Goal: Information Seeking & Learning: Learn about a topic

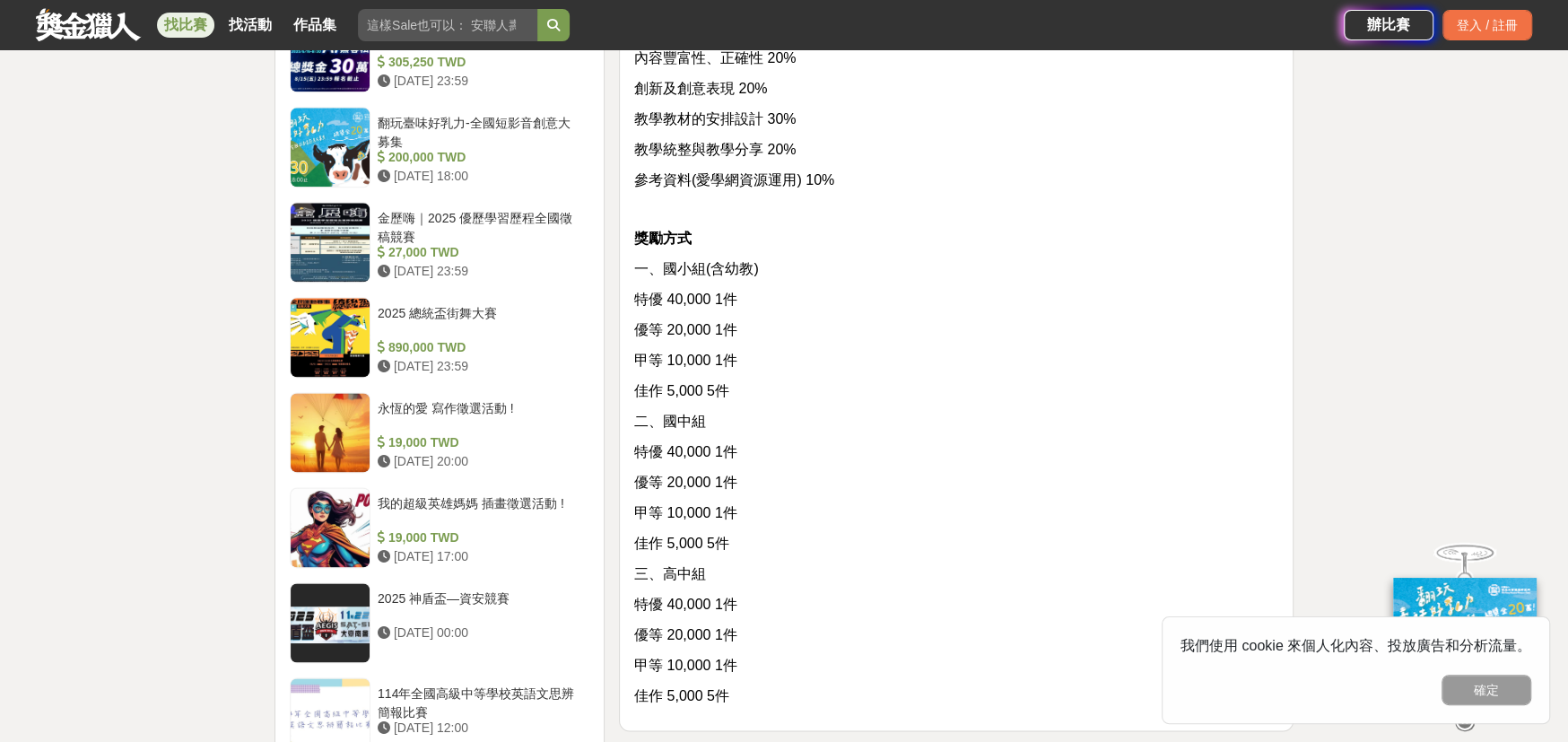
scroll to position [1705, 0]
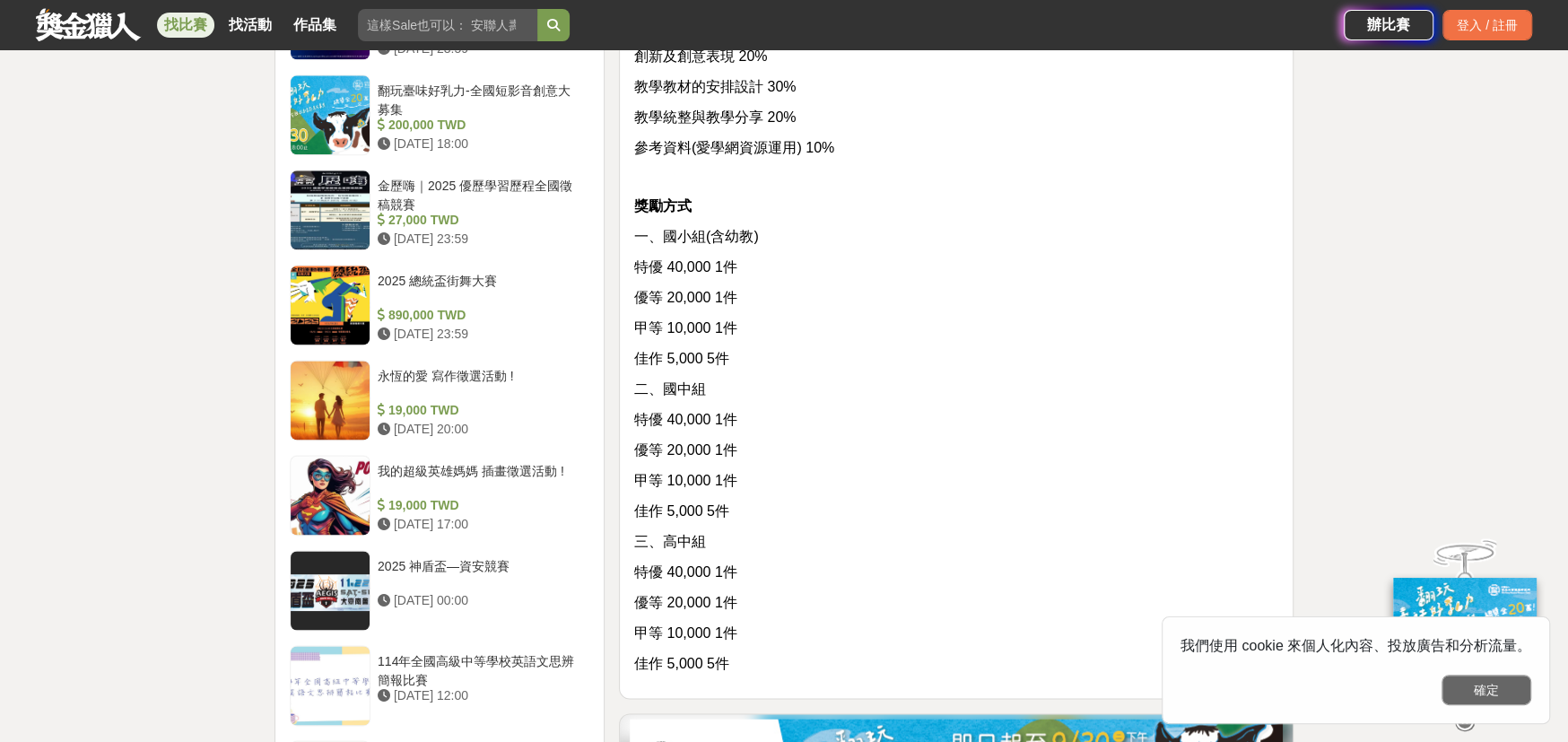
click at [1477, 683] on button "確定" at bounding box center [1486, 690] width 90 height 31
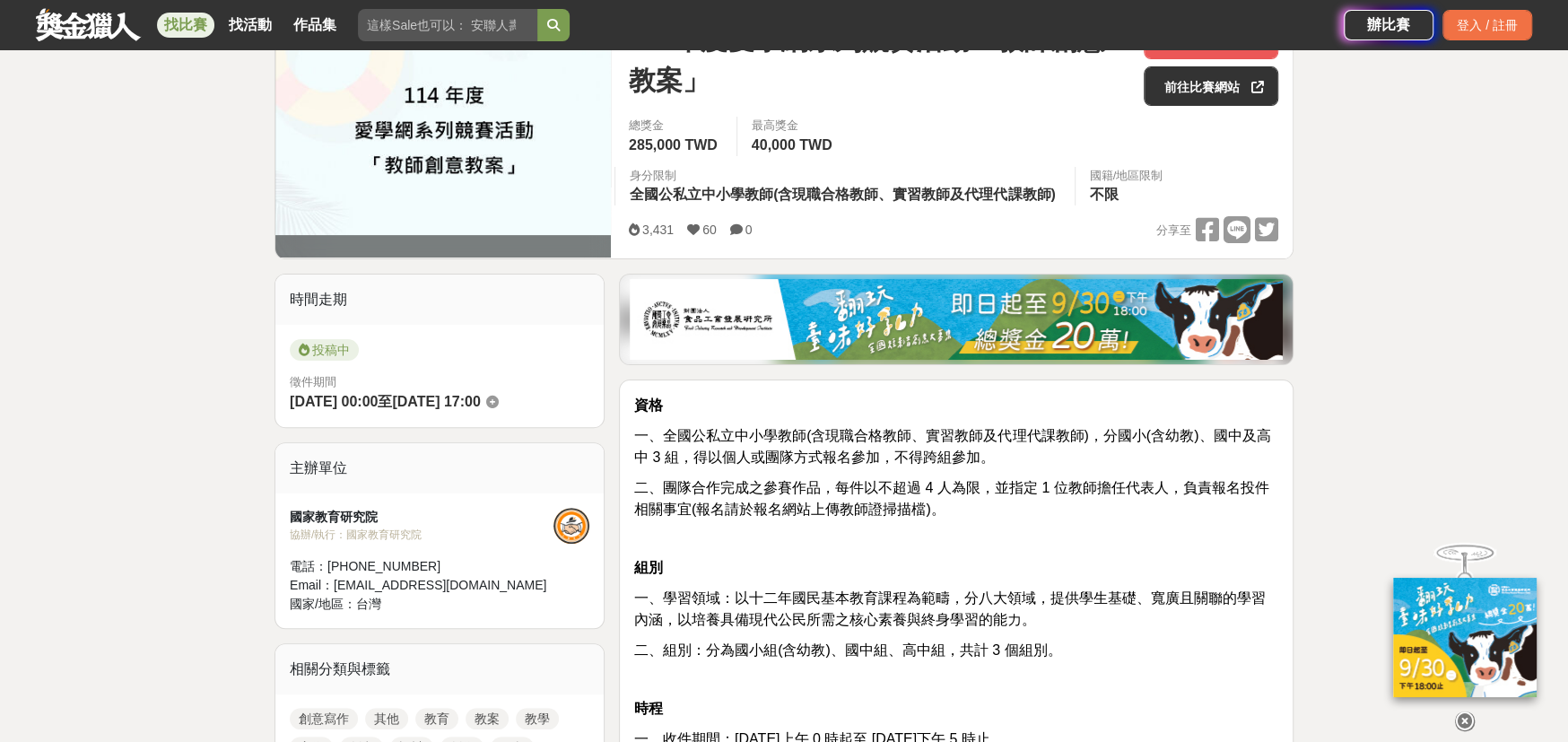
scroll to position [269, 0]
click at [1466, 722] on icon at bounding box center [1464, 721] width 20 height 20
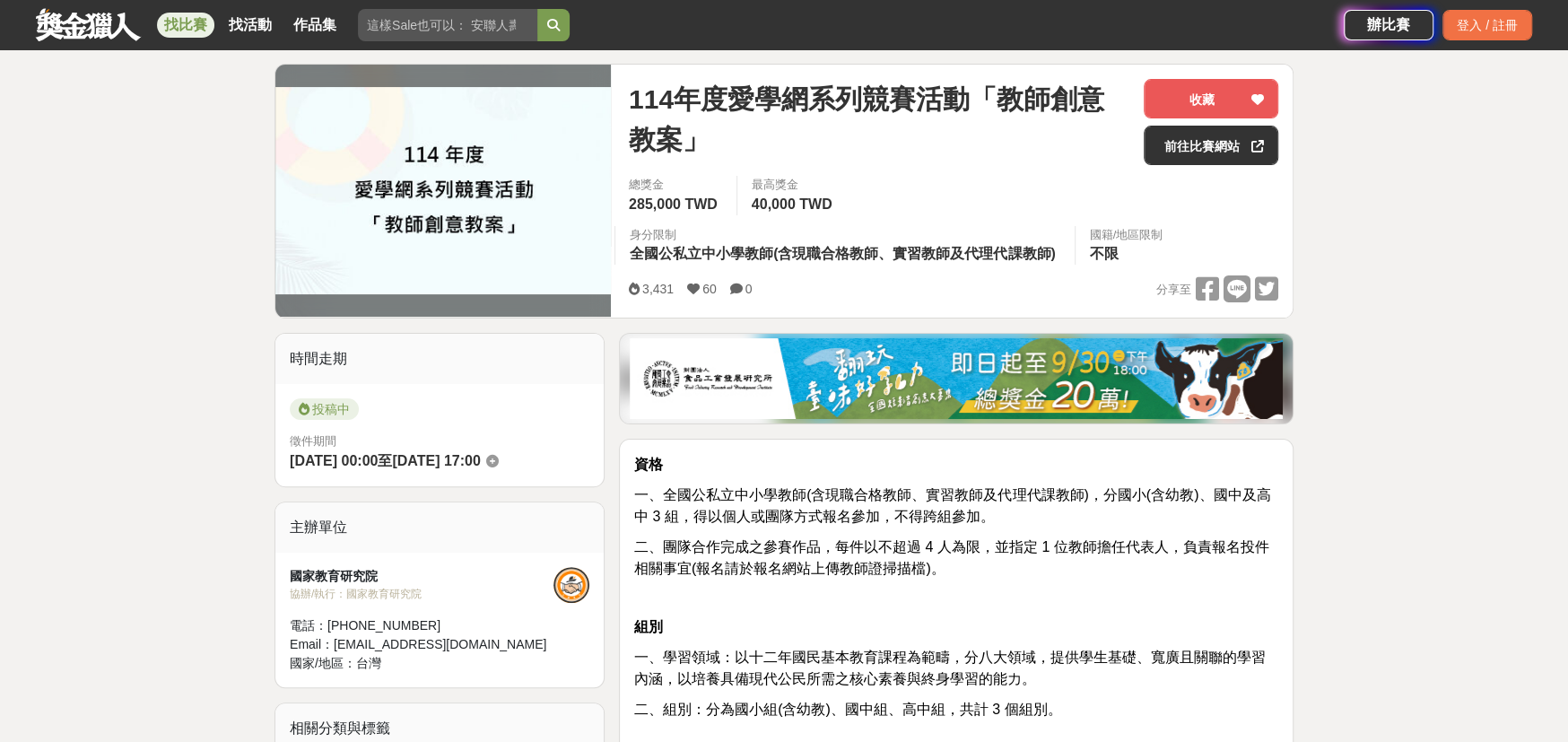
scroll to position [179, 0]
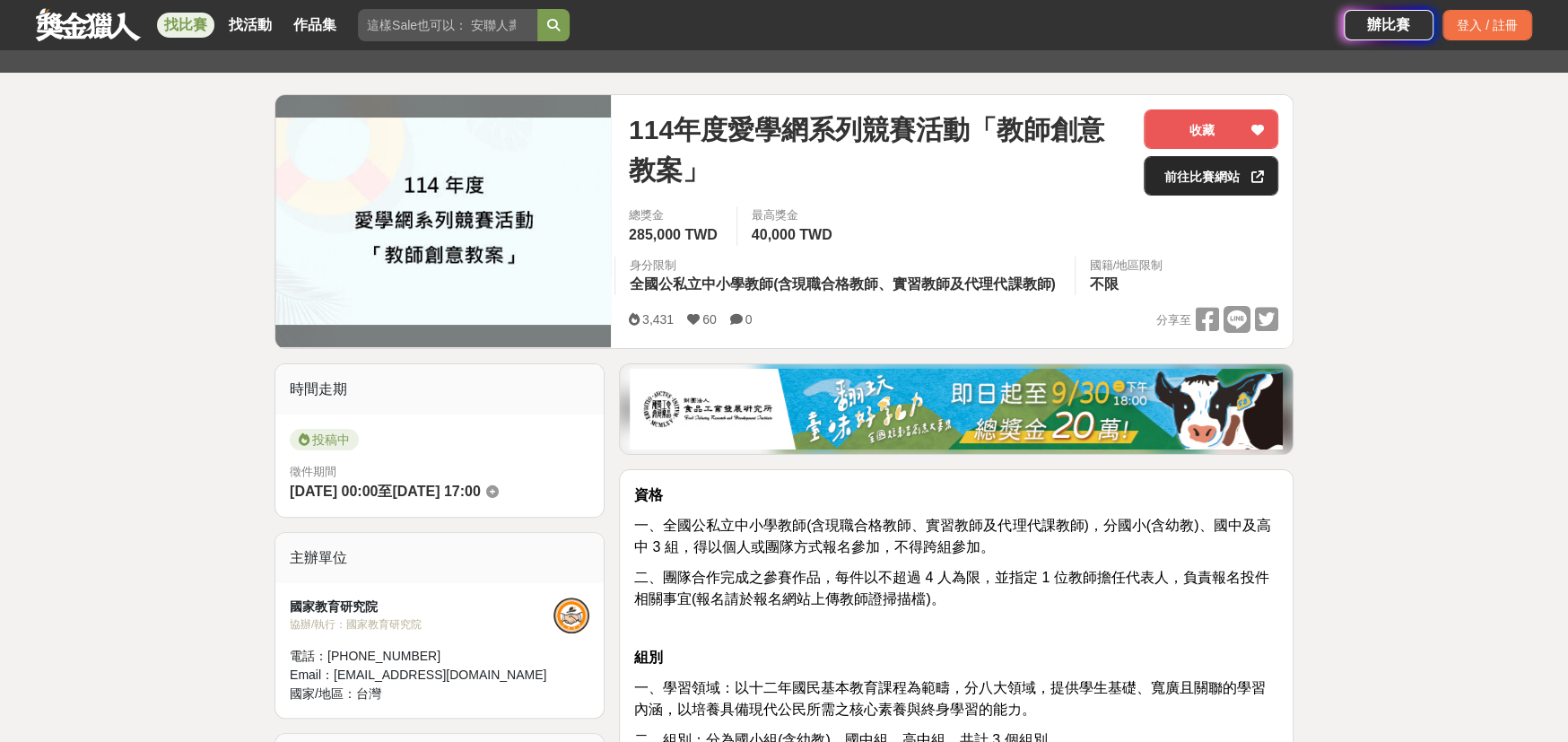
click at [1207, 173] on link "前往比賽網站" at bounding box center [1210, 176] width 134 height 39
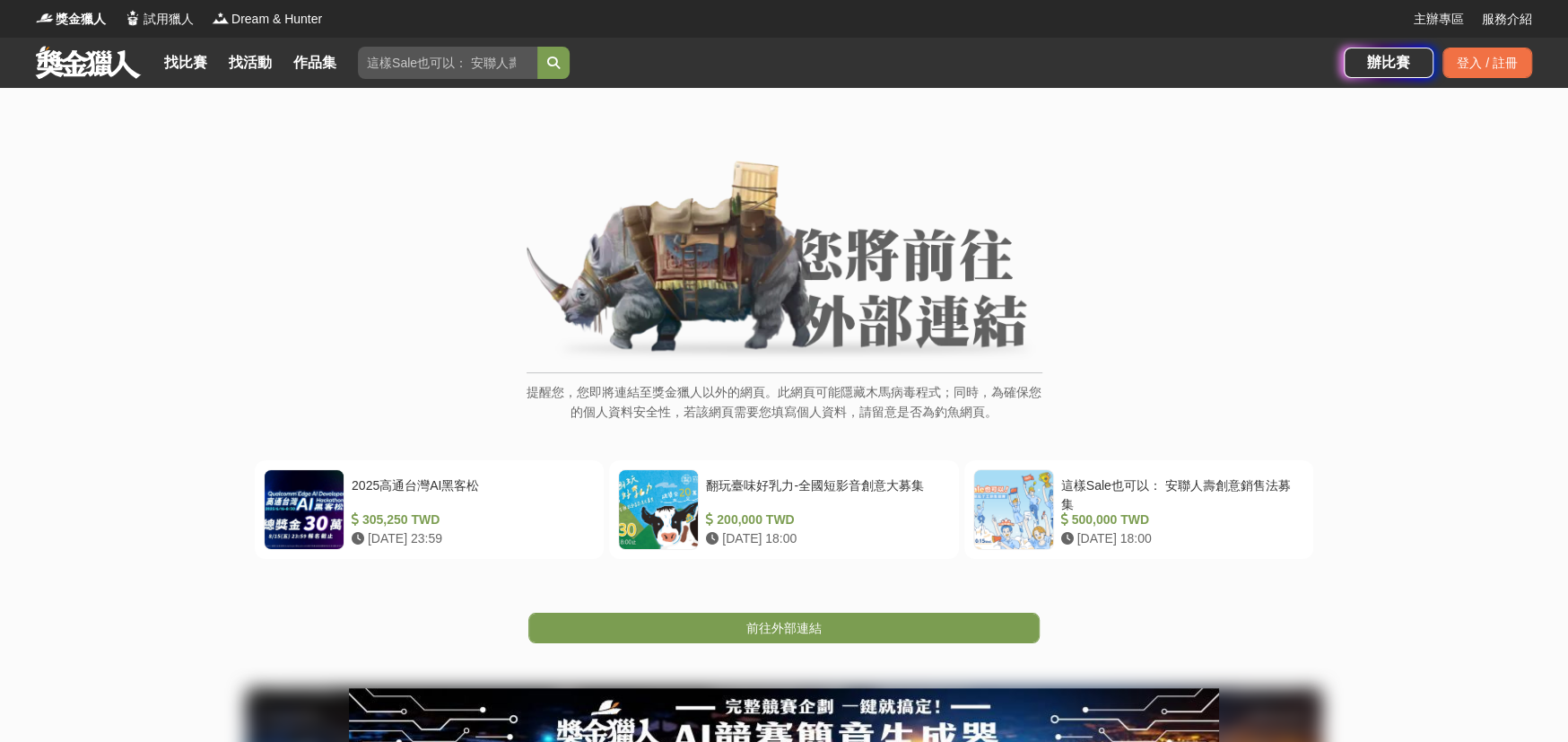
click at [646, 334] on img at bounding box center [784, 262] width 516 height 203
click at [829, 330] on img at bounding box center [784, 262] width 516 height 203
click at [817, 623] on span "前往外部連結" at bounding box center [784, 628] width 76 height 14
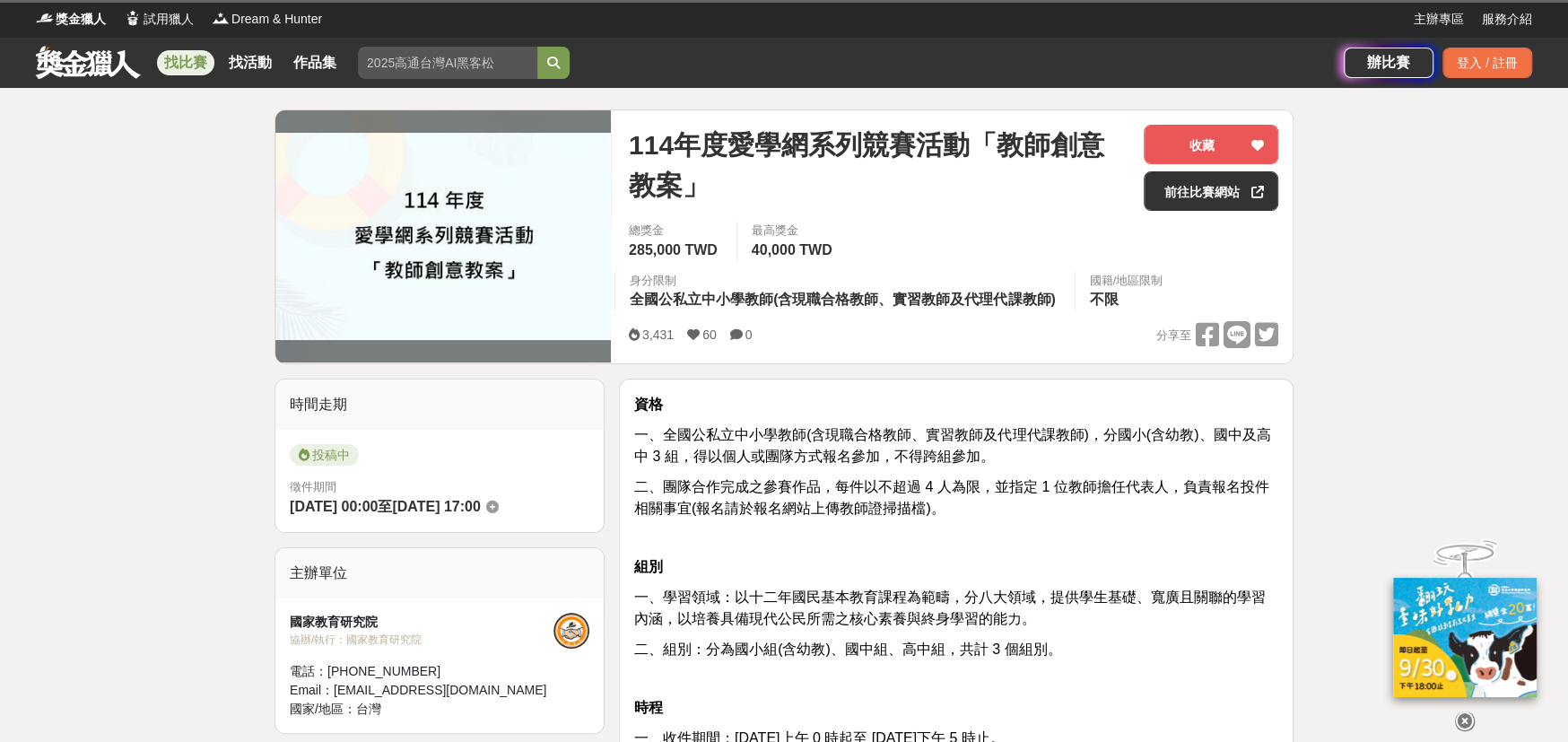
click at [194, 60] on link "找比賽" at bounding box center [185, 63] width 57 height 25
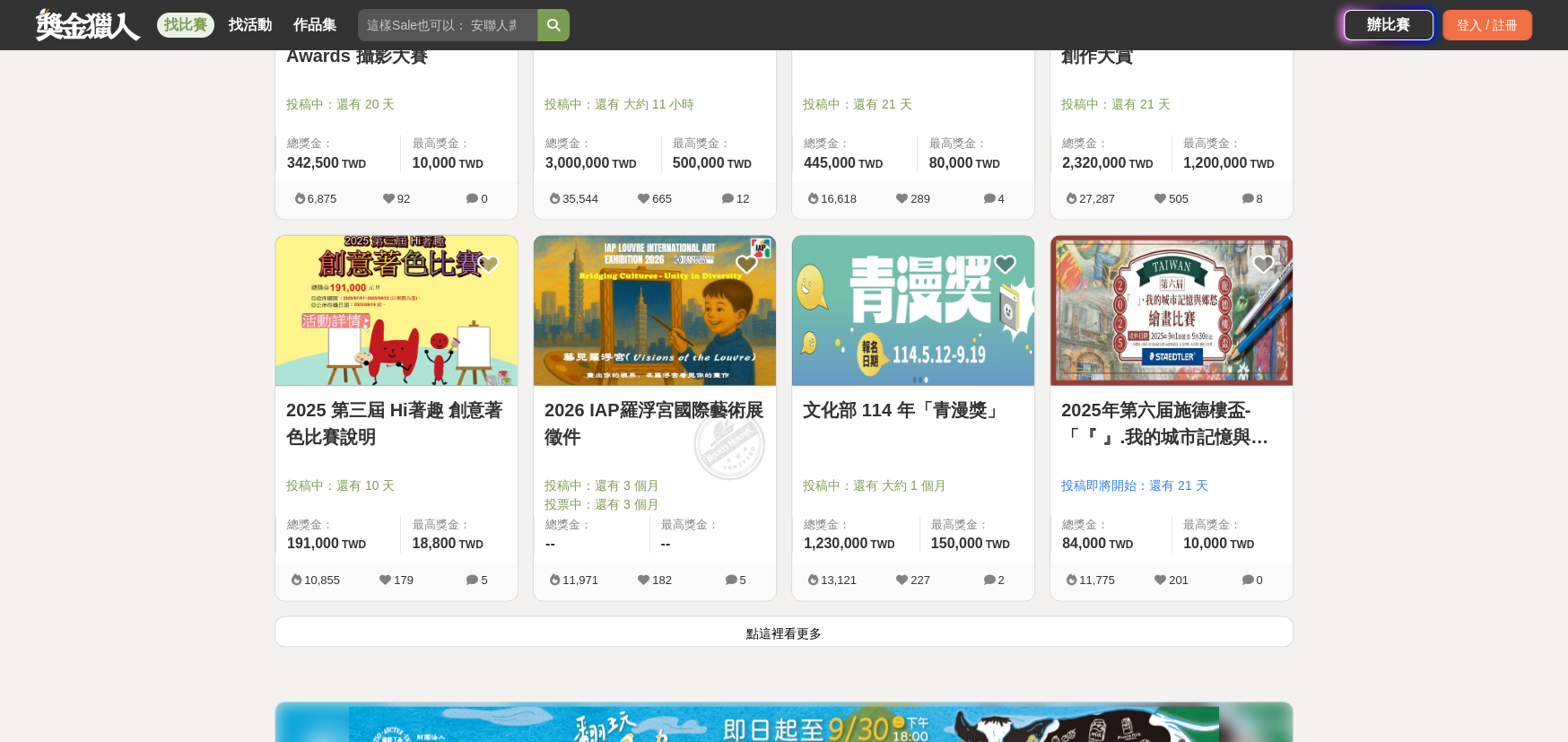
scroll to position [2064, 0]
click at [420, 33] on input "search" at bounding box center [447, 25] width 179 height 33
type input "教甄"
click at [537, 9] on button "submit" at bounding box center [553, 25] width 33 height 33
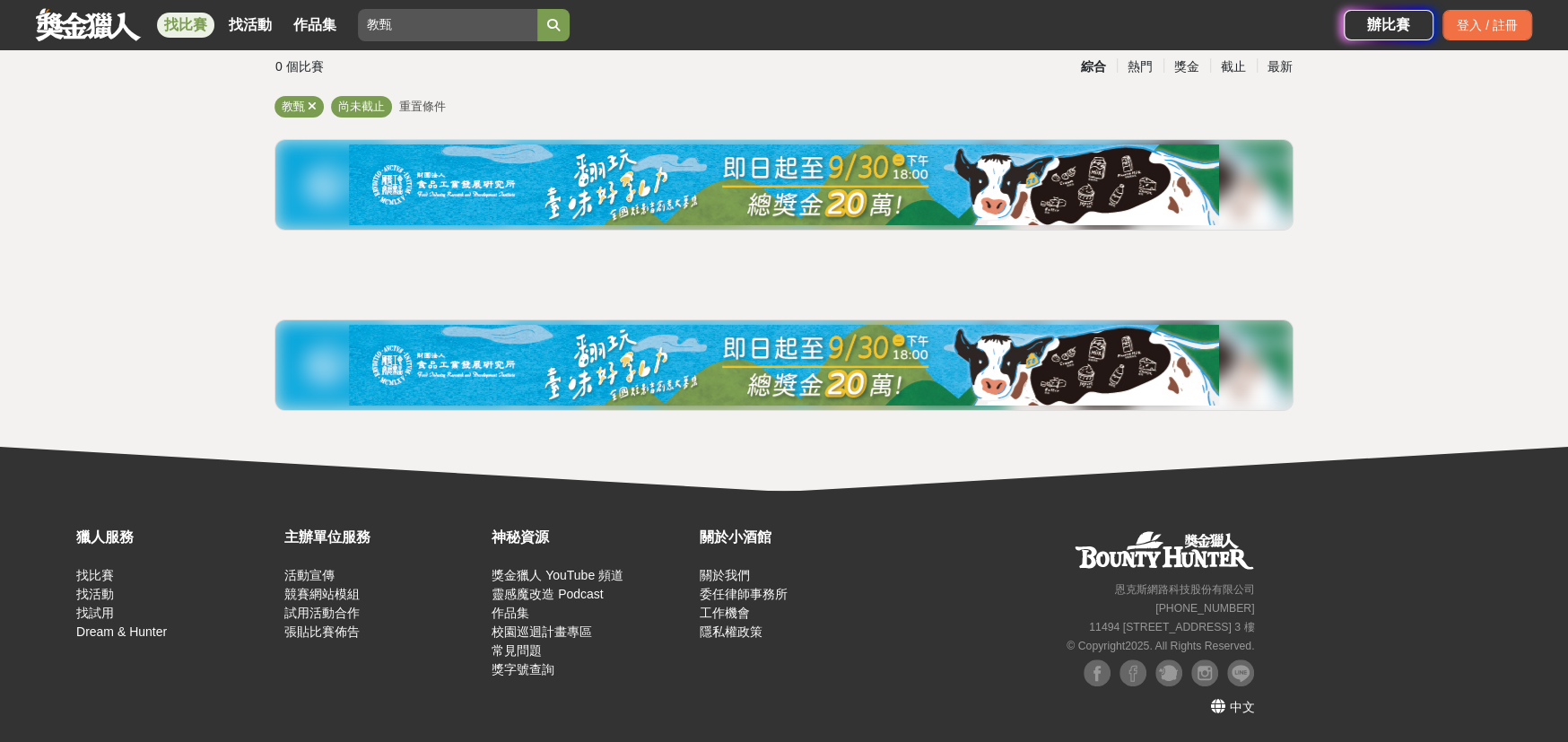
scroll to position [126, 0]
click at [559, 22] on icon "submit" at bounding box center [553, 24] width 12 height 12
